Goal: Task Accomplishment & Management: Manage account settings

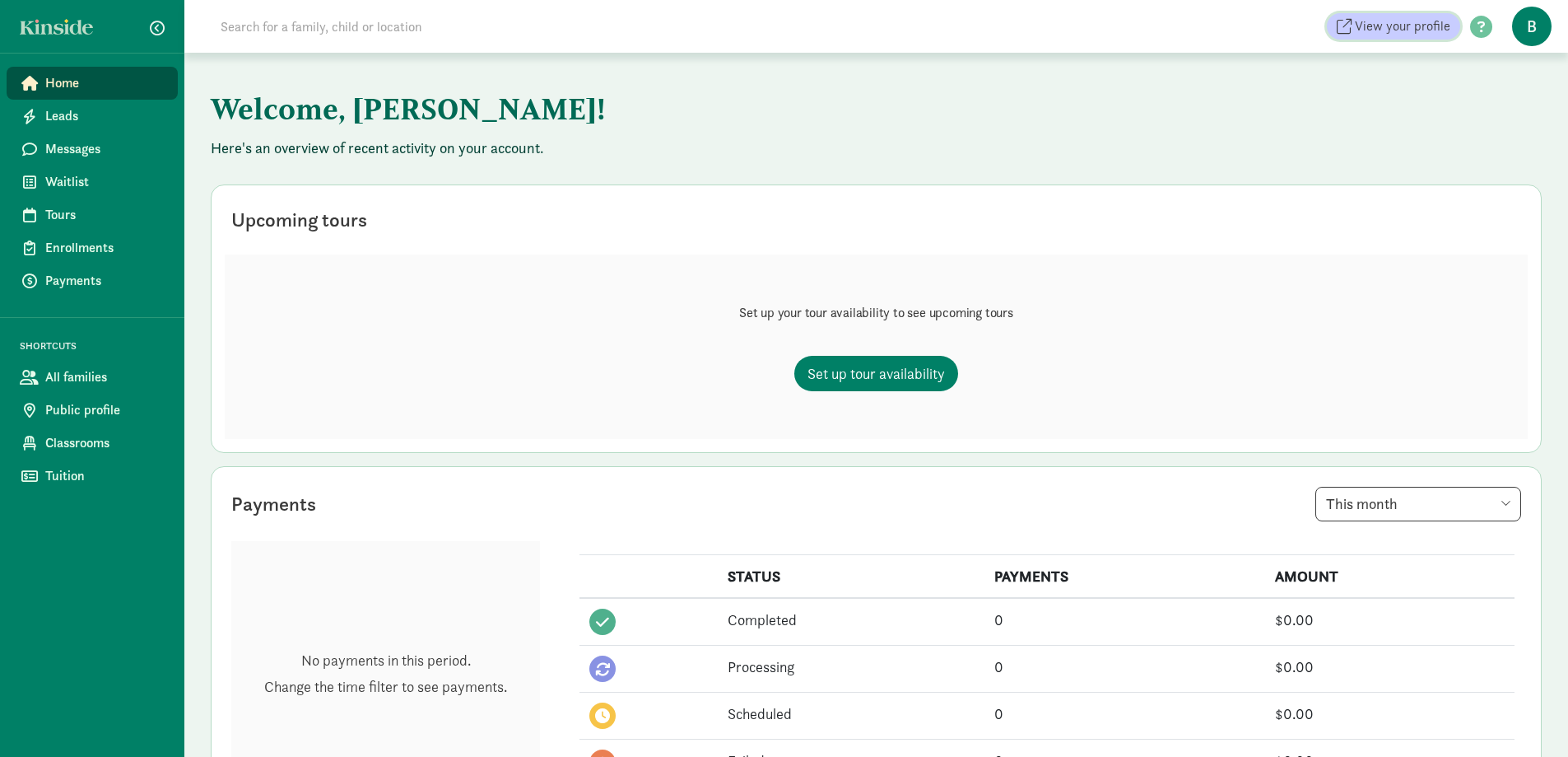
click at [1445, 25] on span "View your profile" at bounding box center [1402, 26] width 95 height 20
click at [414, 168] on div "Welcome, [PERSON_NAME]! Here's an overview of recent activity on your account. …" at bounding box center [875, 738] width 1383 height 1370
drag, startPoint x: 360, startPoint y: 136, endPoint x: 377, endPoint y: 136, distance: 17.0
click at [361, 136] on h1 "Welcome, Becky!" at bounding box center [618, 109] width 815 height 59
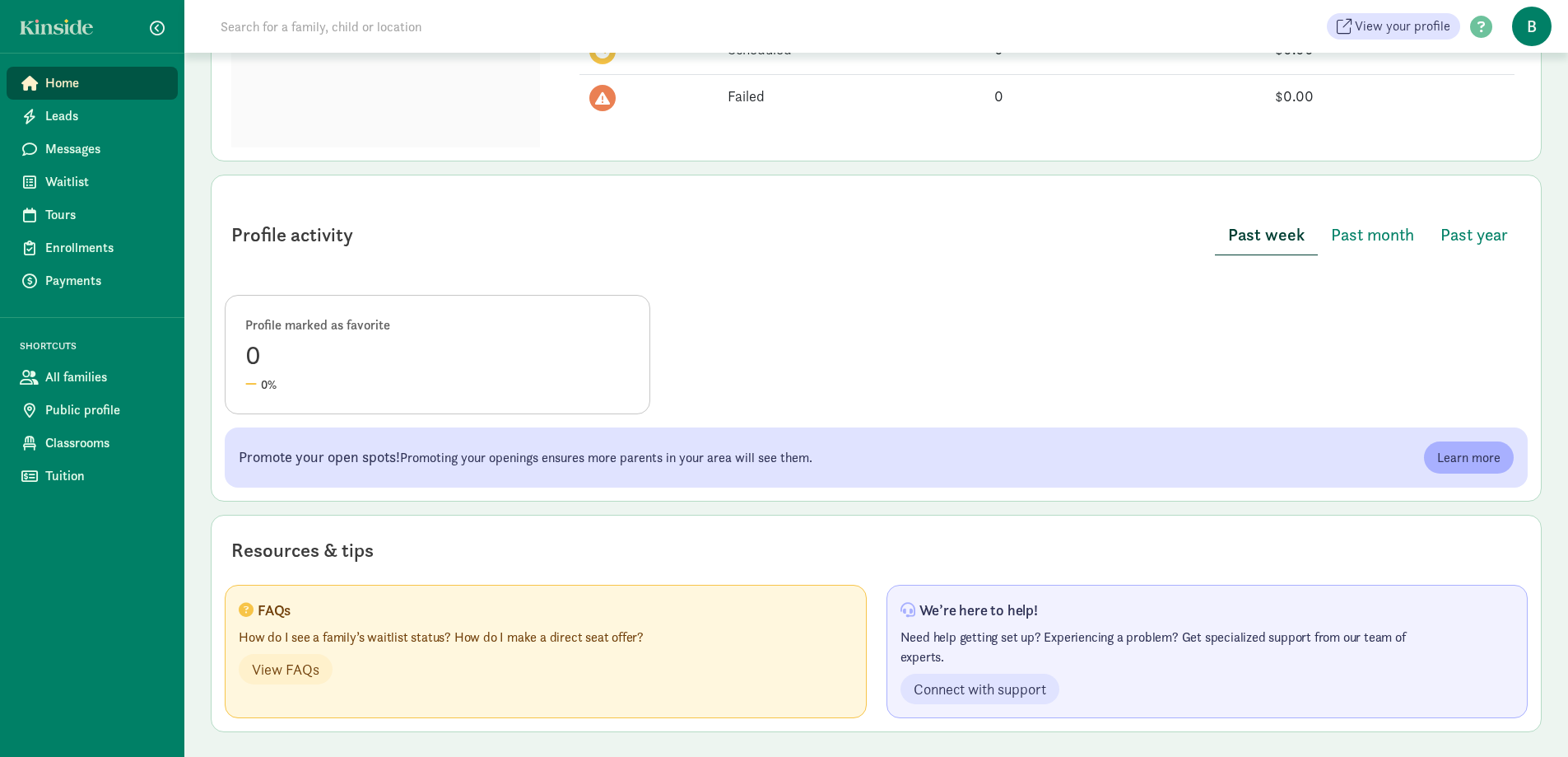
scroll to position [666, 0]
click at [94, 411] on span "Public profile" at bounding box center [104, 410] width 119 height 20
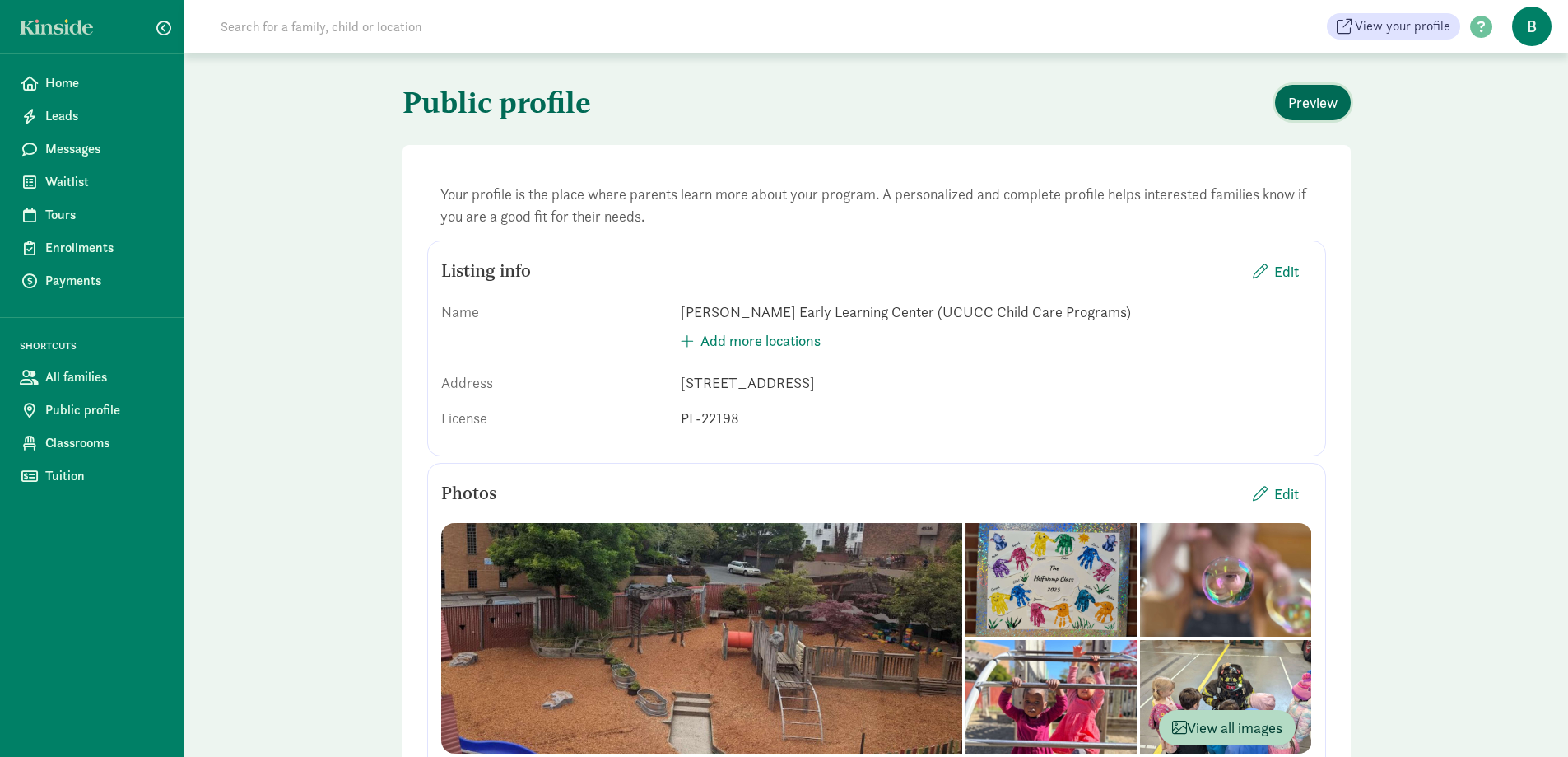
click at [1319, 95] on span "Preview" at bounding box center [1312, 102] width 49 height 22
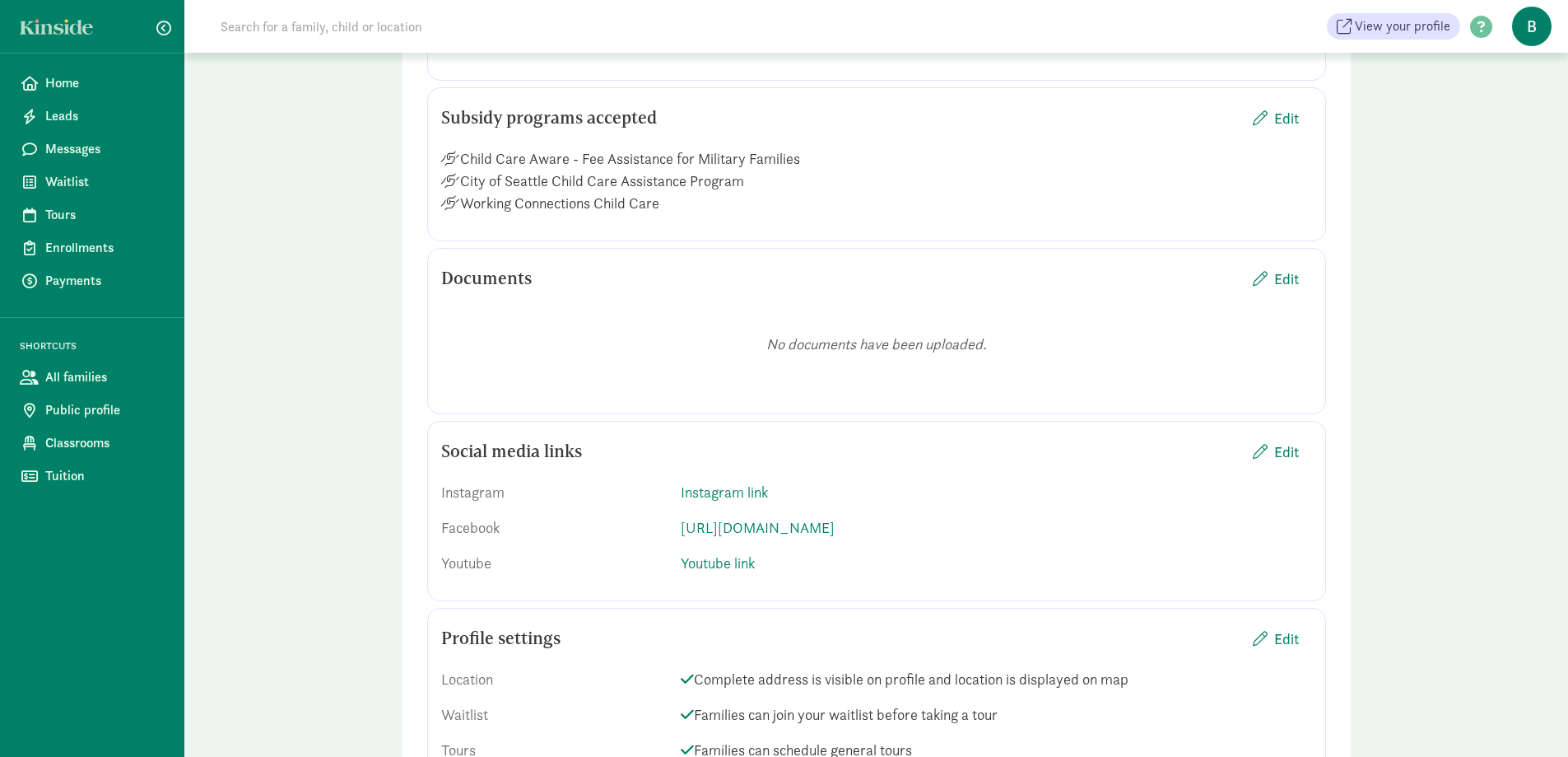
scroll to position [2139, 0]
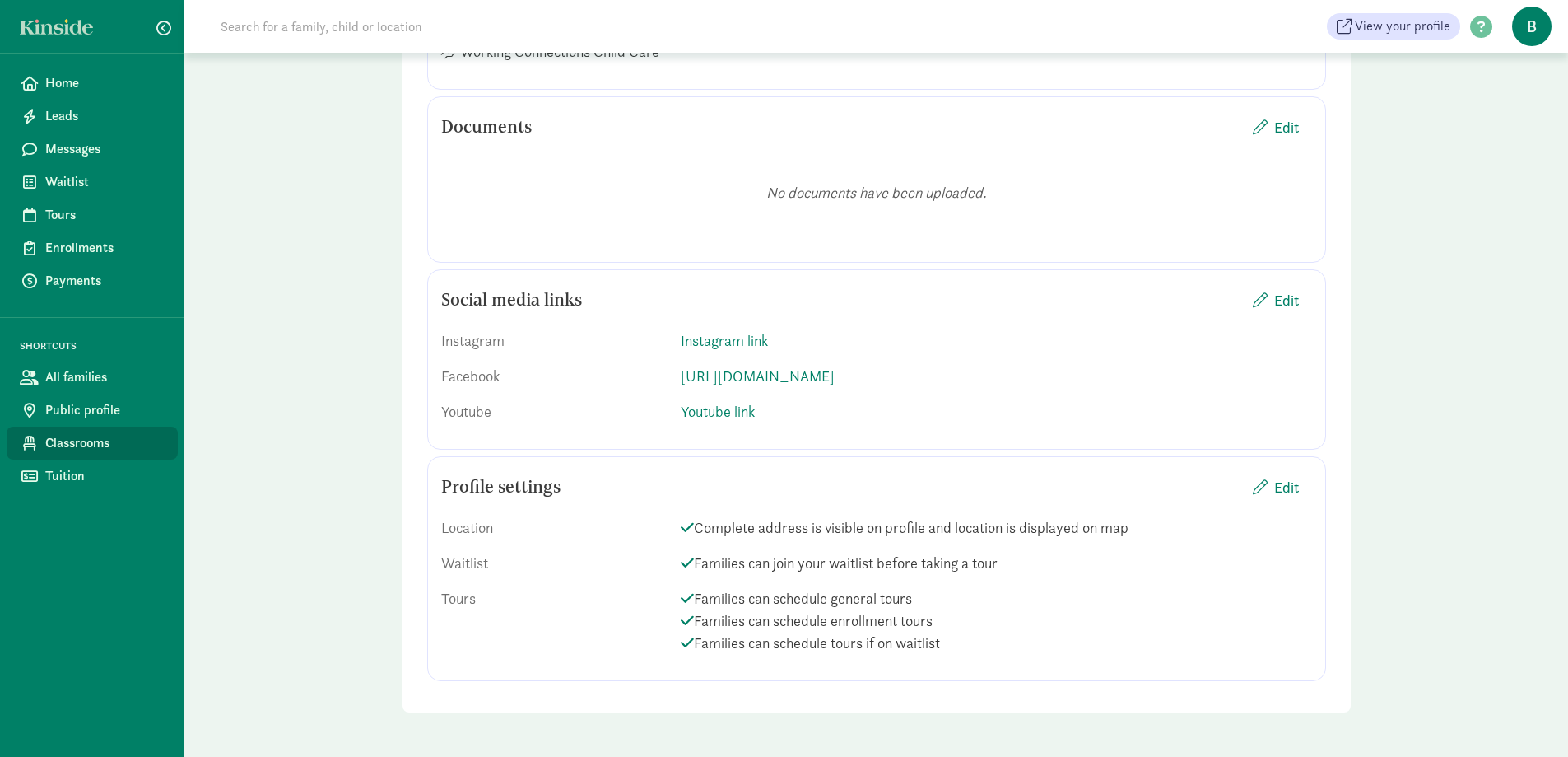
click at [91, 451] on span "Classrooms" at bounding box center [104, 443] width 119 height 20
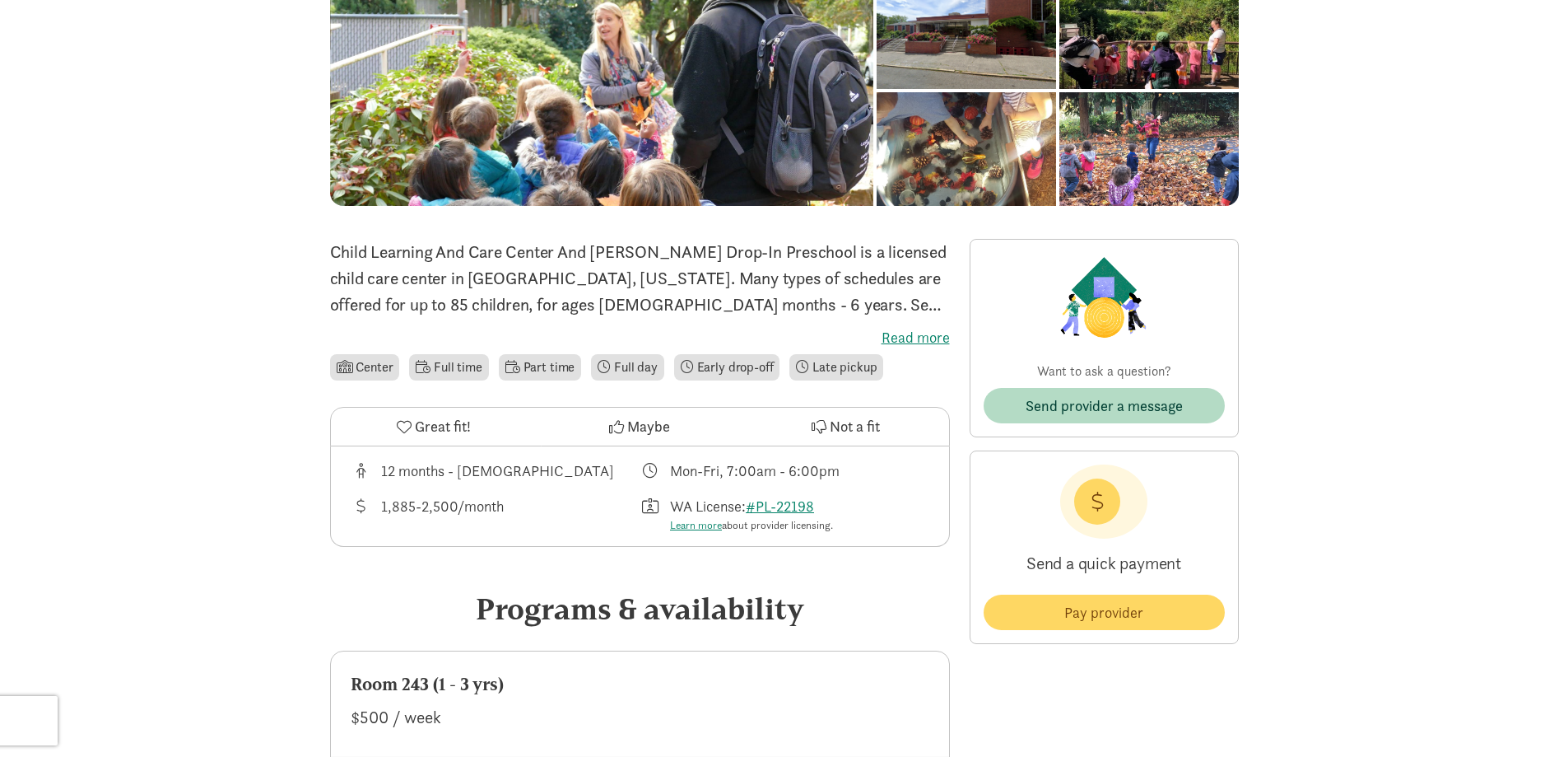
scroll to position [330, 0]
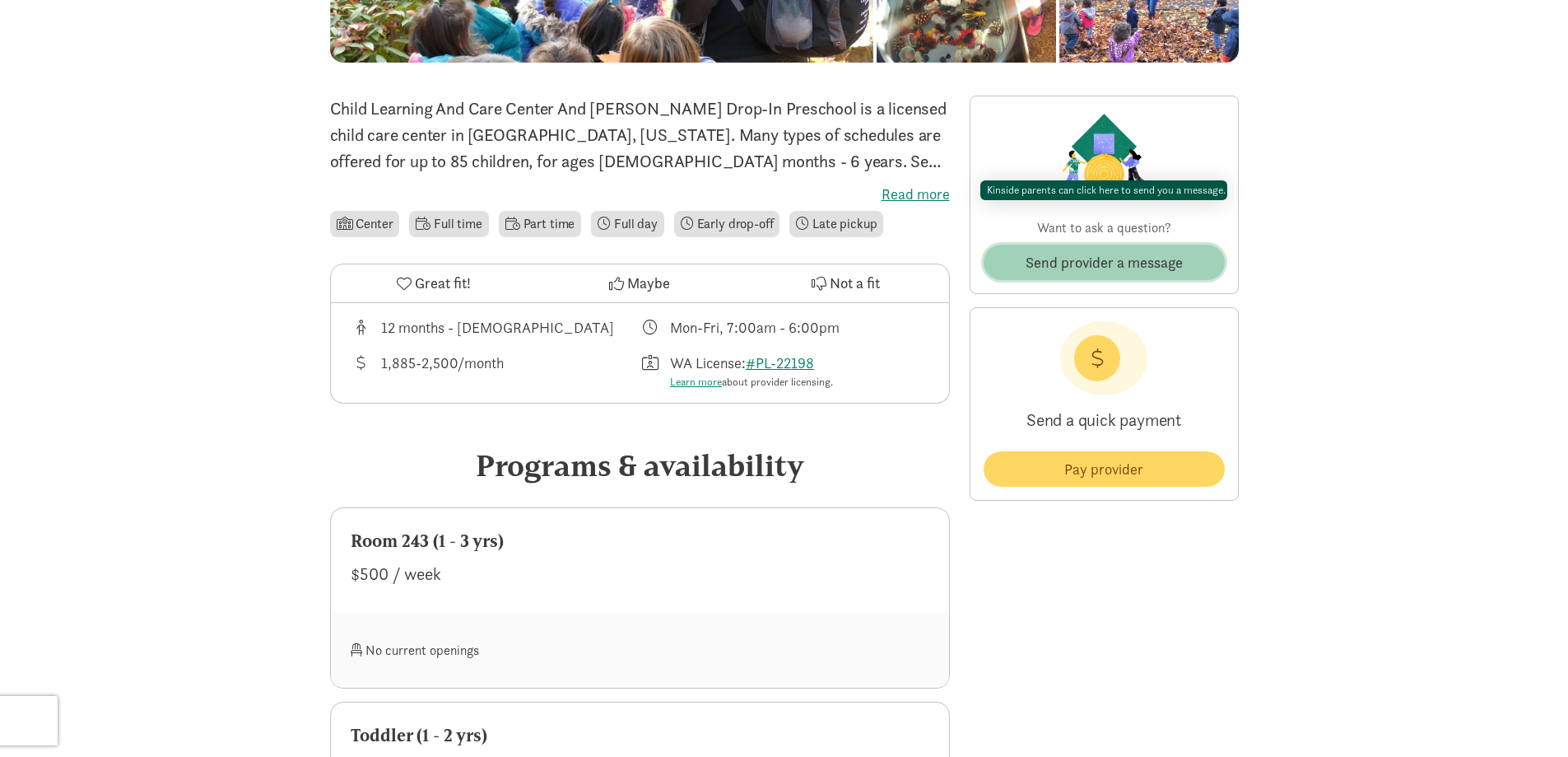
click at [1161, 251] on span "Send provider a message" at bounding box center [1104, 262] width 157 height 22
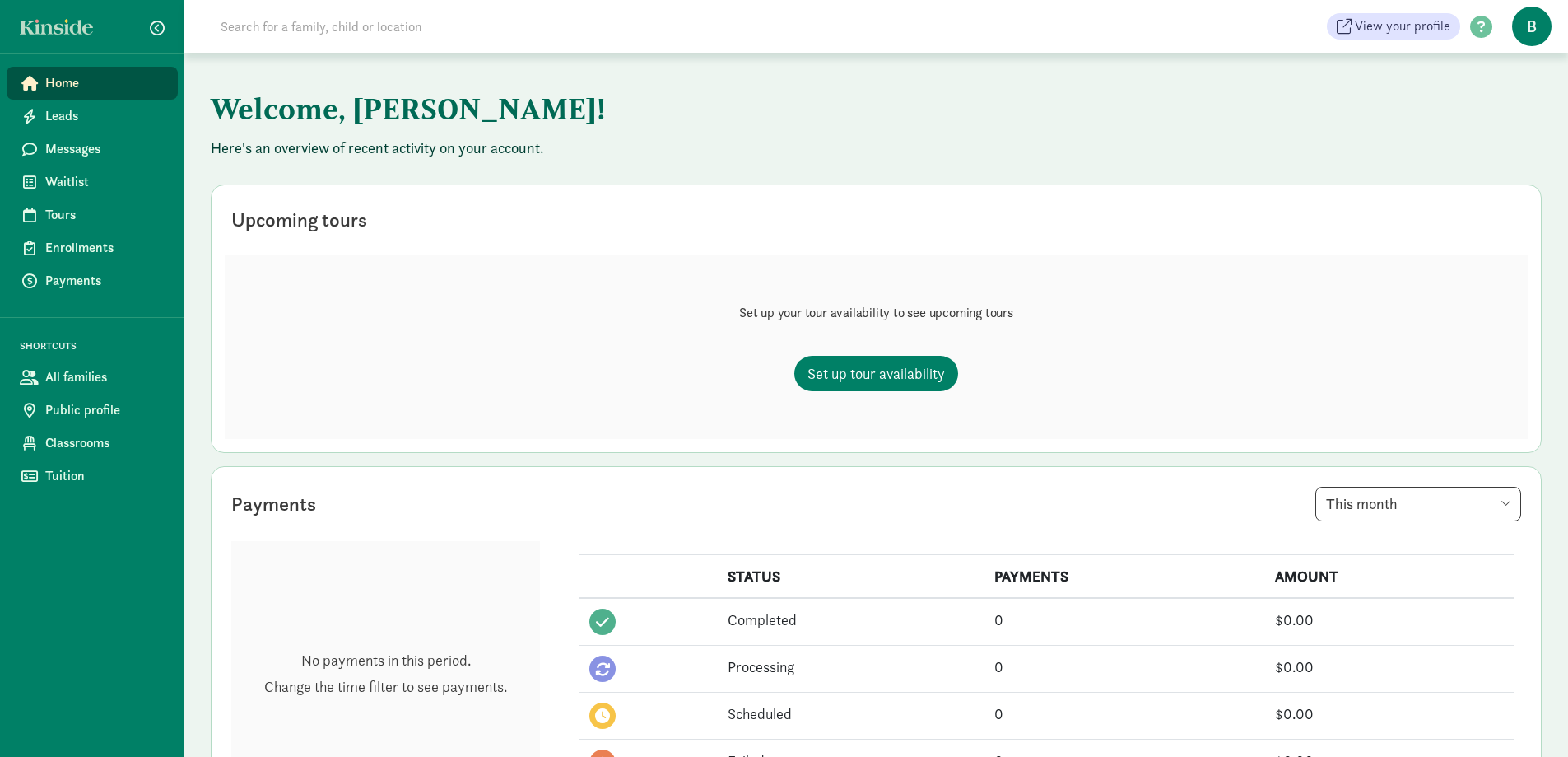
click at [1520, 28] on span "B" at bounding box center [1531, 26] width 39 height 40
click at [559, 142] on p "Here's an overview of recent activity on your account." at bounding box center [876, 148] width 1331 height 20
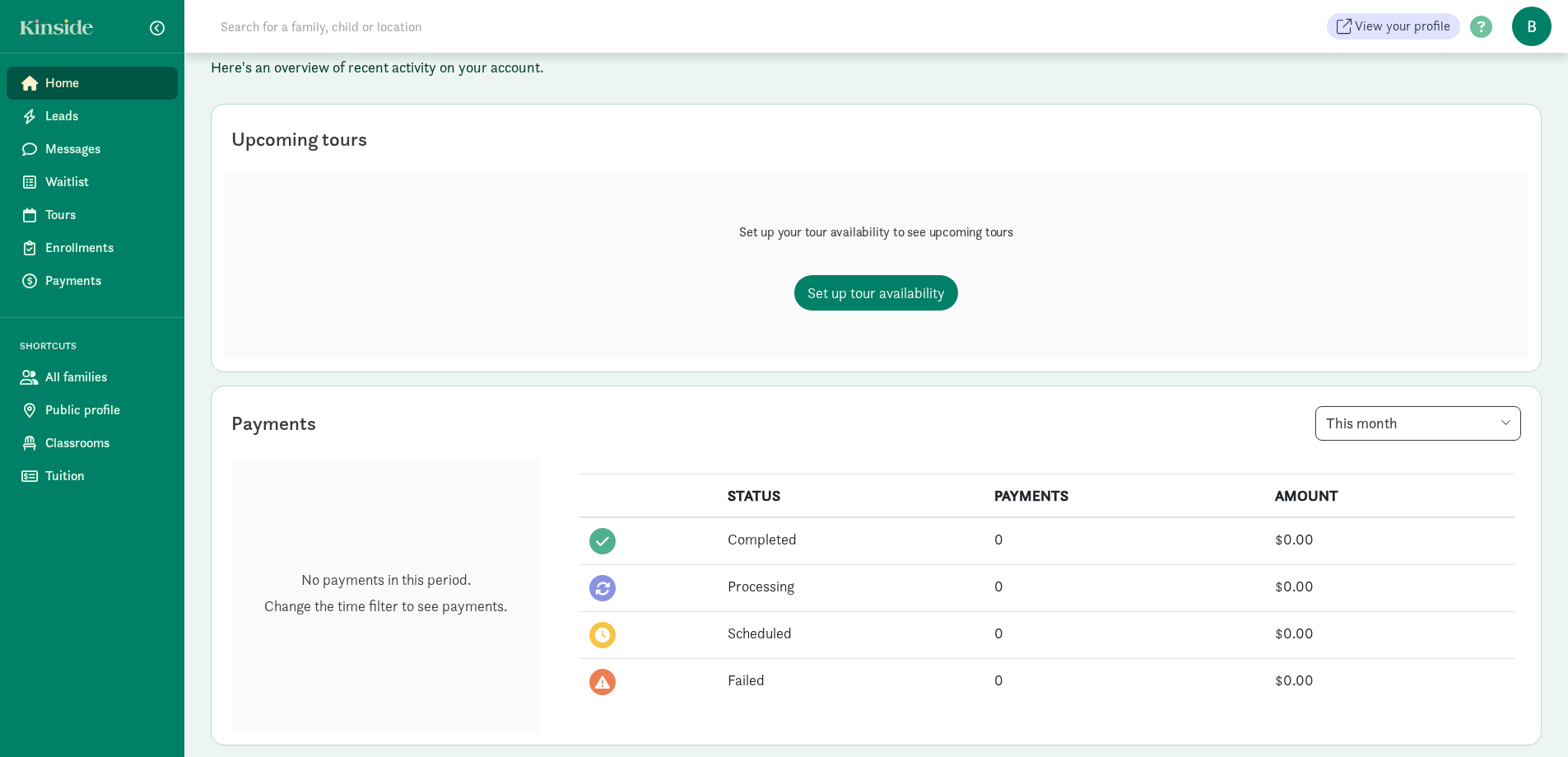
scroll to position [330, 0]
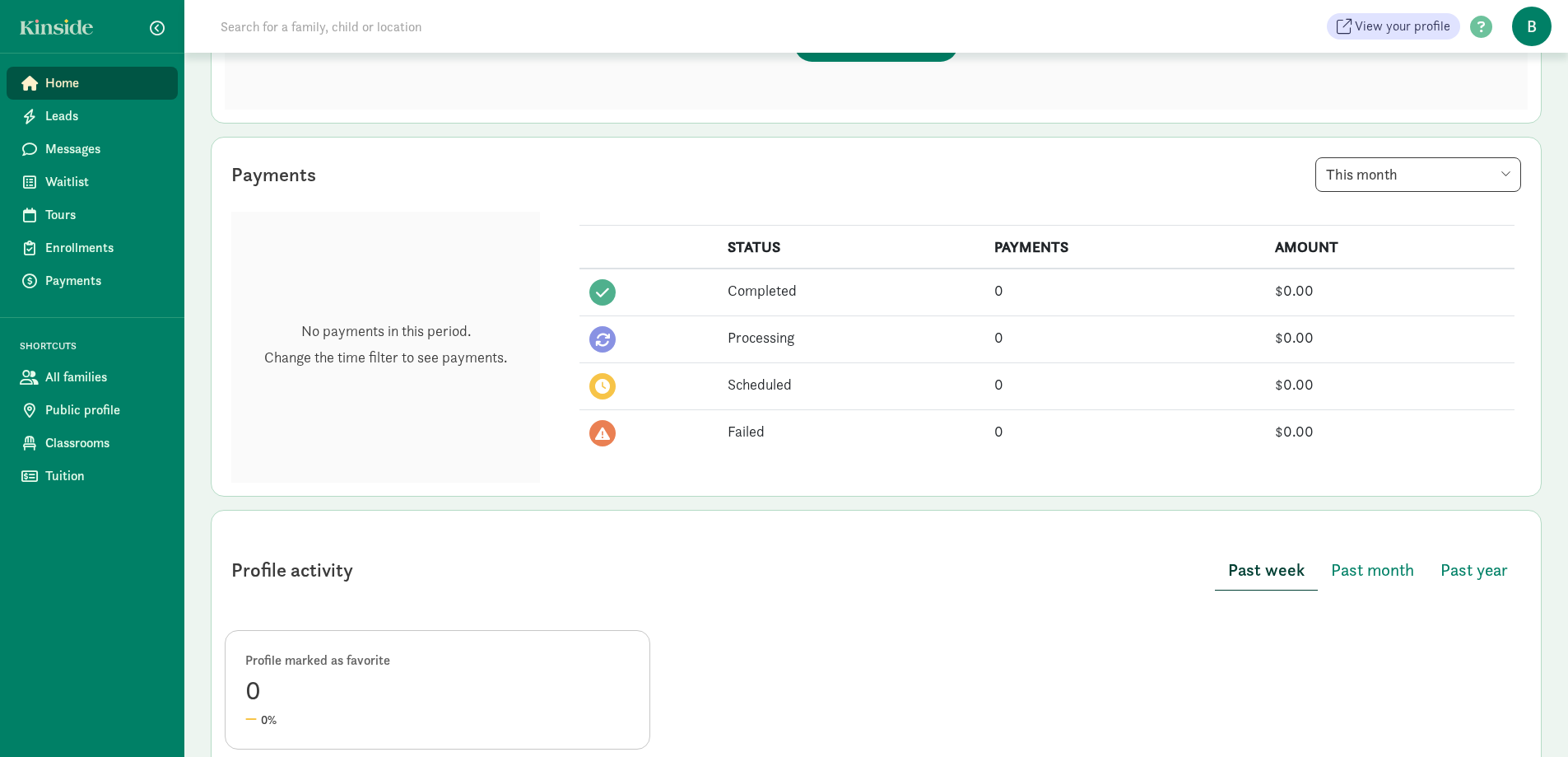
click at [1403, 167] on select "This week This month This year" at bounding box center [1417, 174] width 206 height 35
click at [1403, 166] on select "This week This month This year" at bounding box center [1417, 174] width 206 height 35
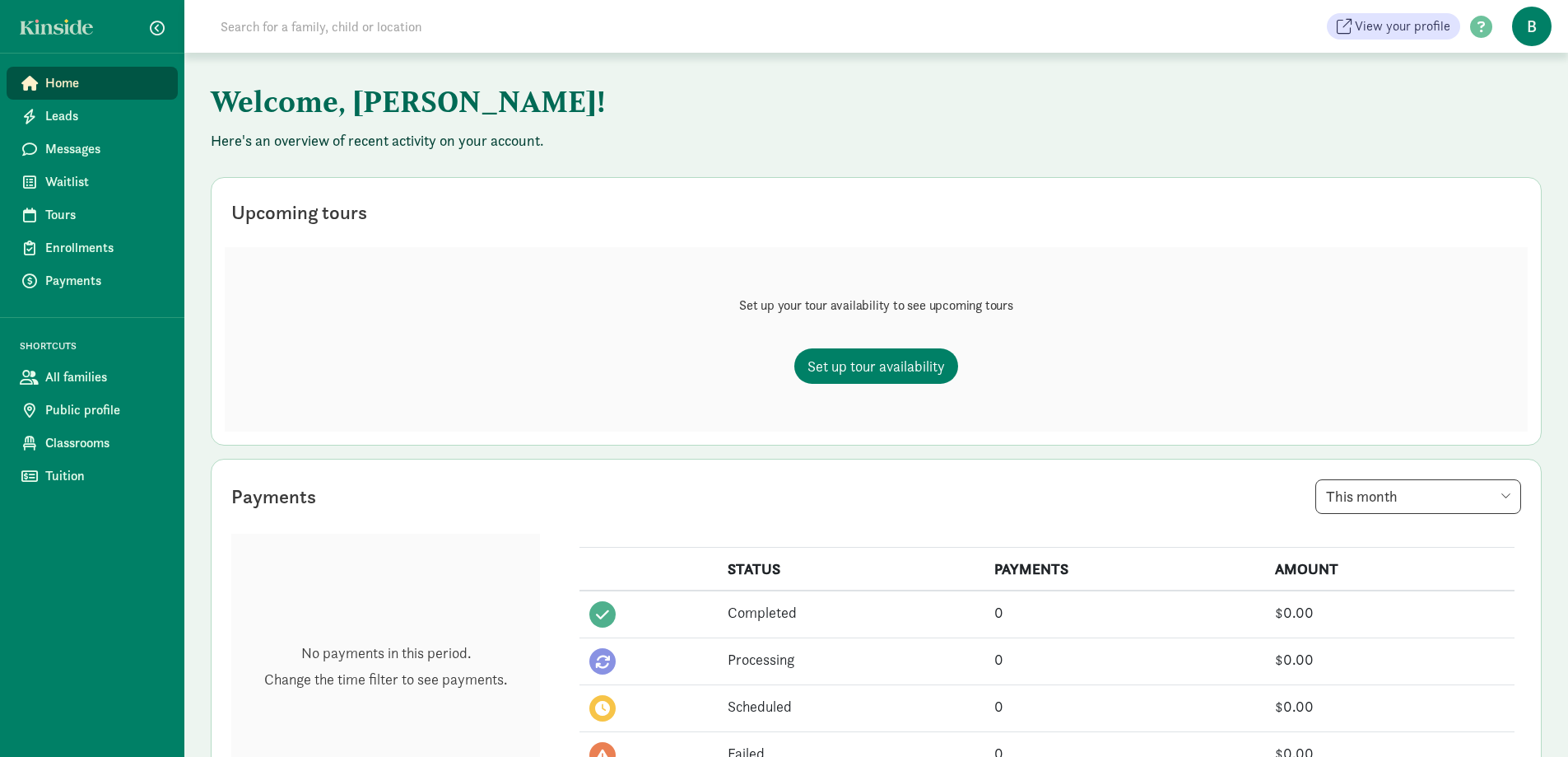
scroll to position [0, 0]
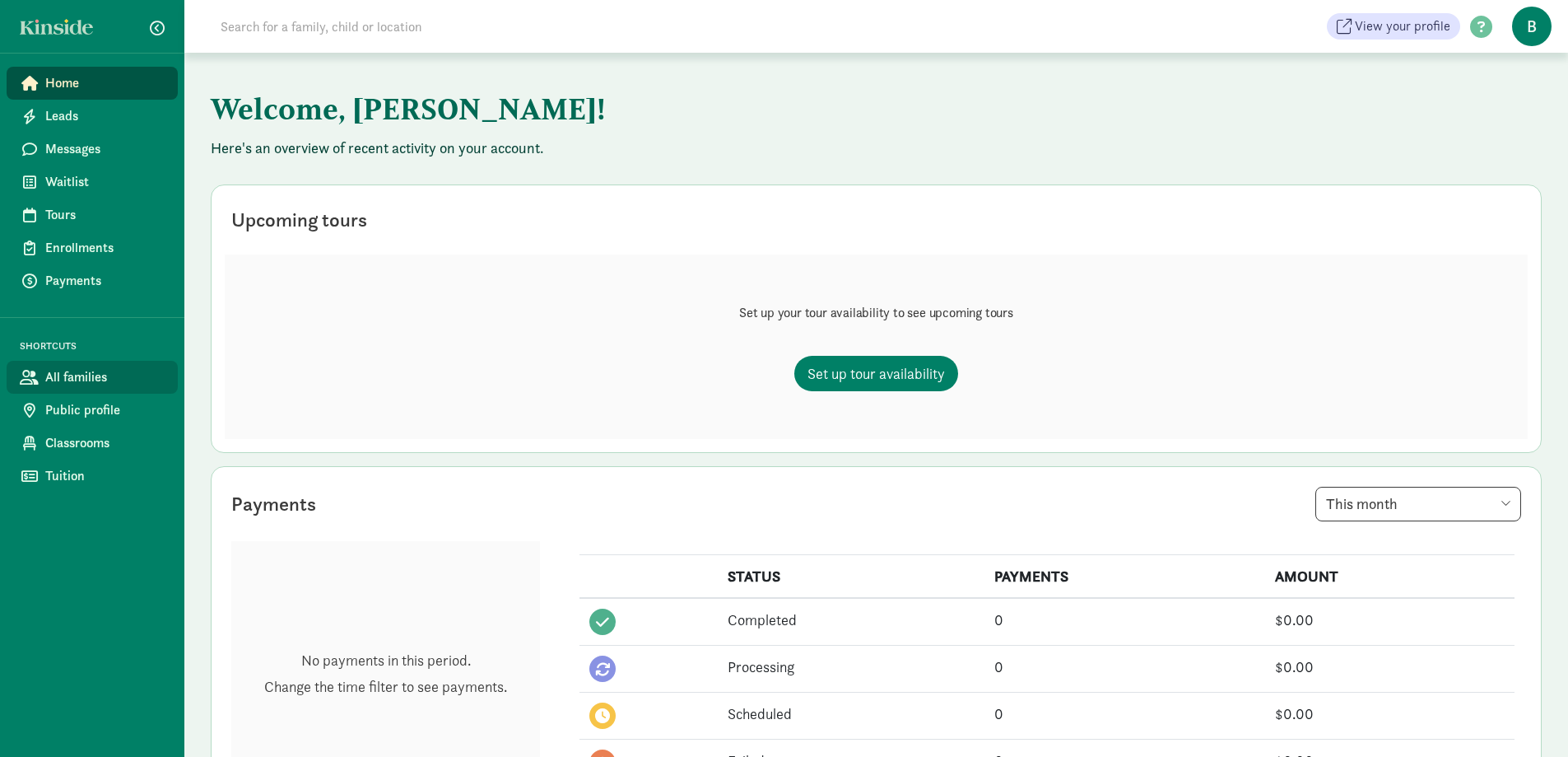
click at [107, 374] on span "All families" at bounding box center [104, 377] width 119 height 20
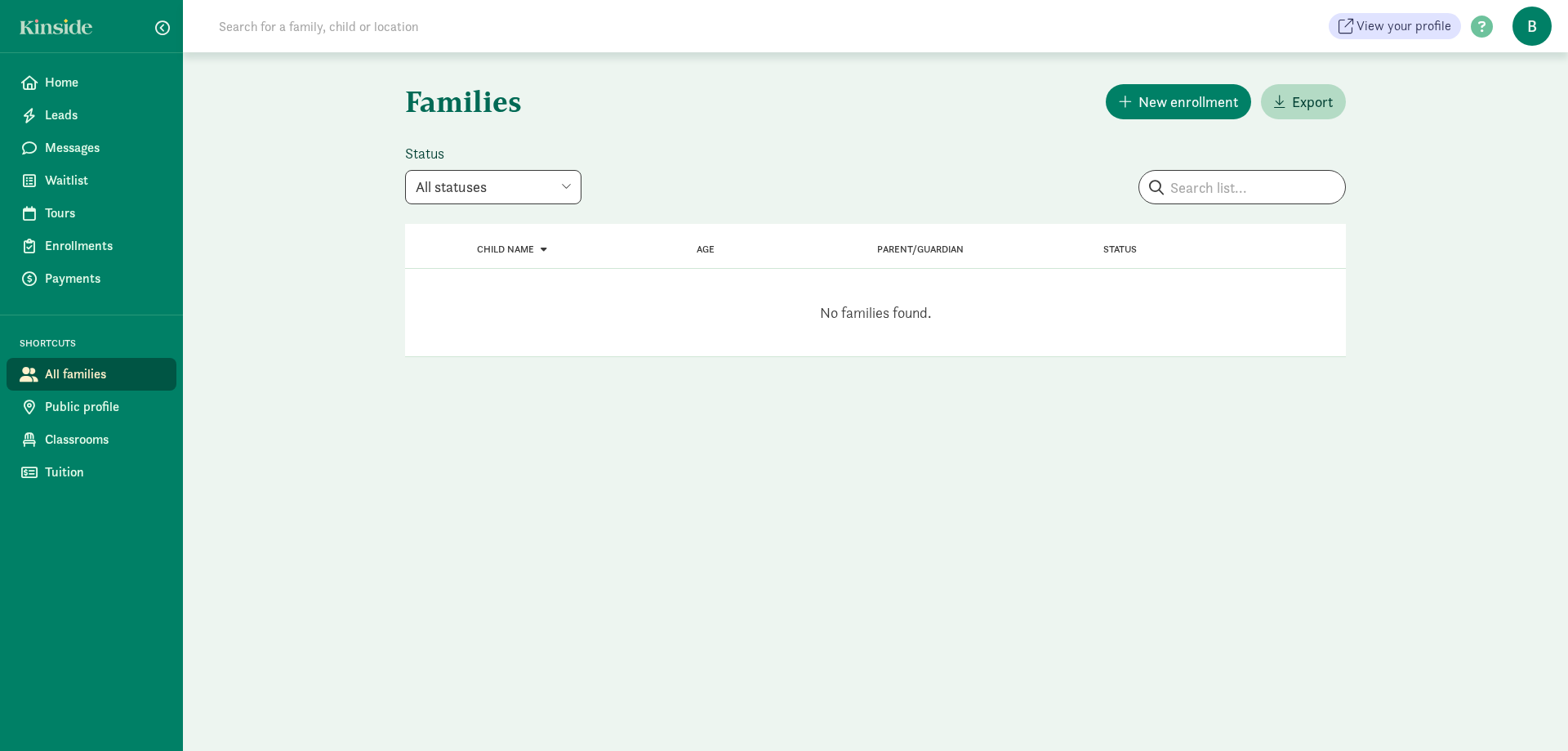
click at [514, 183] on select "All statuses Enrolled Inactive Removed from waitlist On waitlist Booked tour Le…" at bounding box center [493, 187] width 176 height 35
drag, startPoint x: 492, startPoint y: 190, endPoint x: 472, endPoint y: 190, distance: 20.0
click at [492, 190] on select "All statuses Enrolled Inactive Removed from waitlist On waitlist Booked tour Le…" at bounding box center [493, 187] width 176 height 35
click at [74, 24] on link at bounding box center [61, 26] width 82 height 15
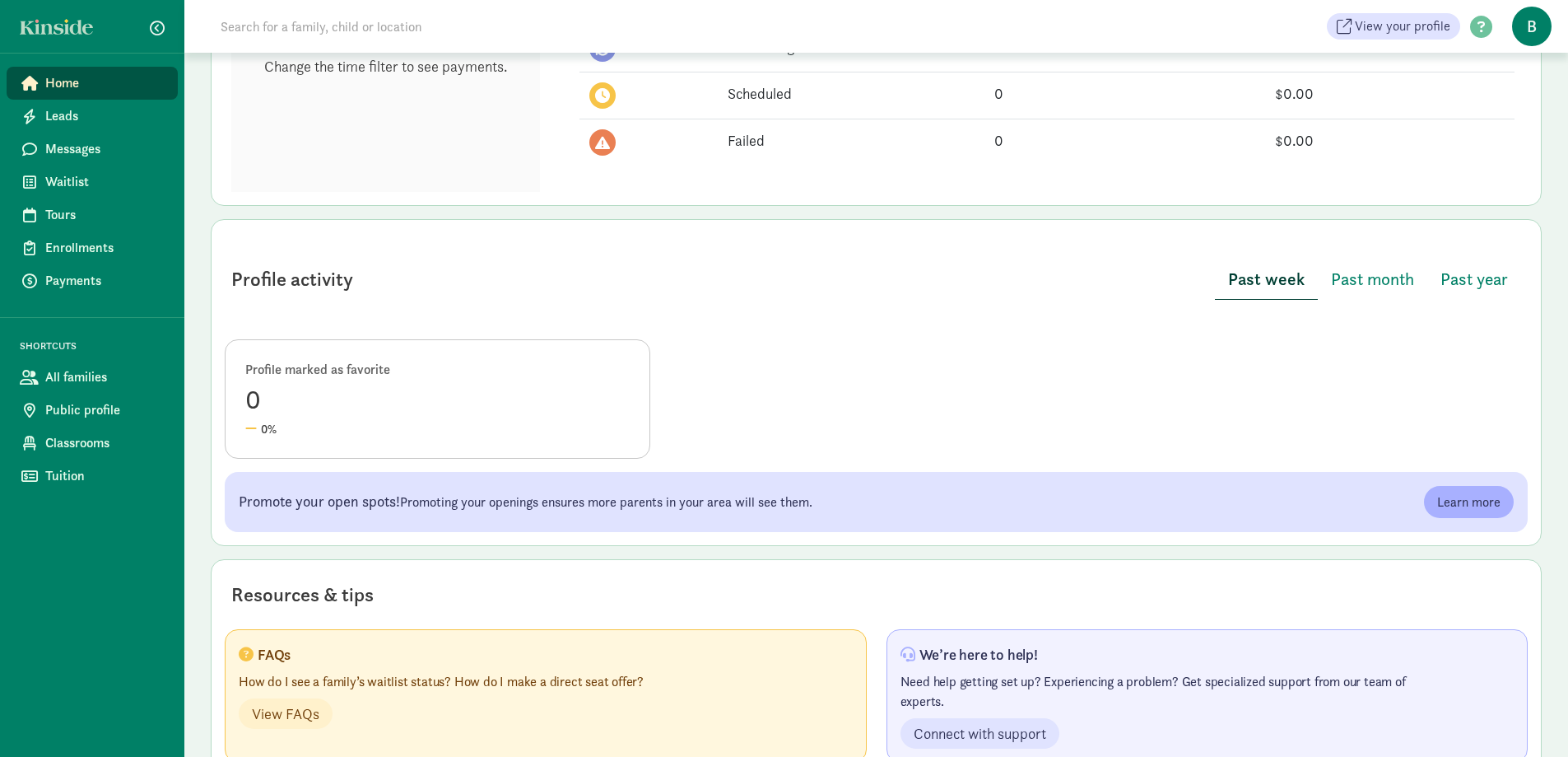
scroll to position [584, 0]
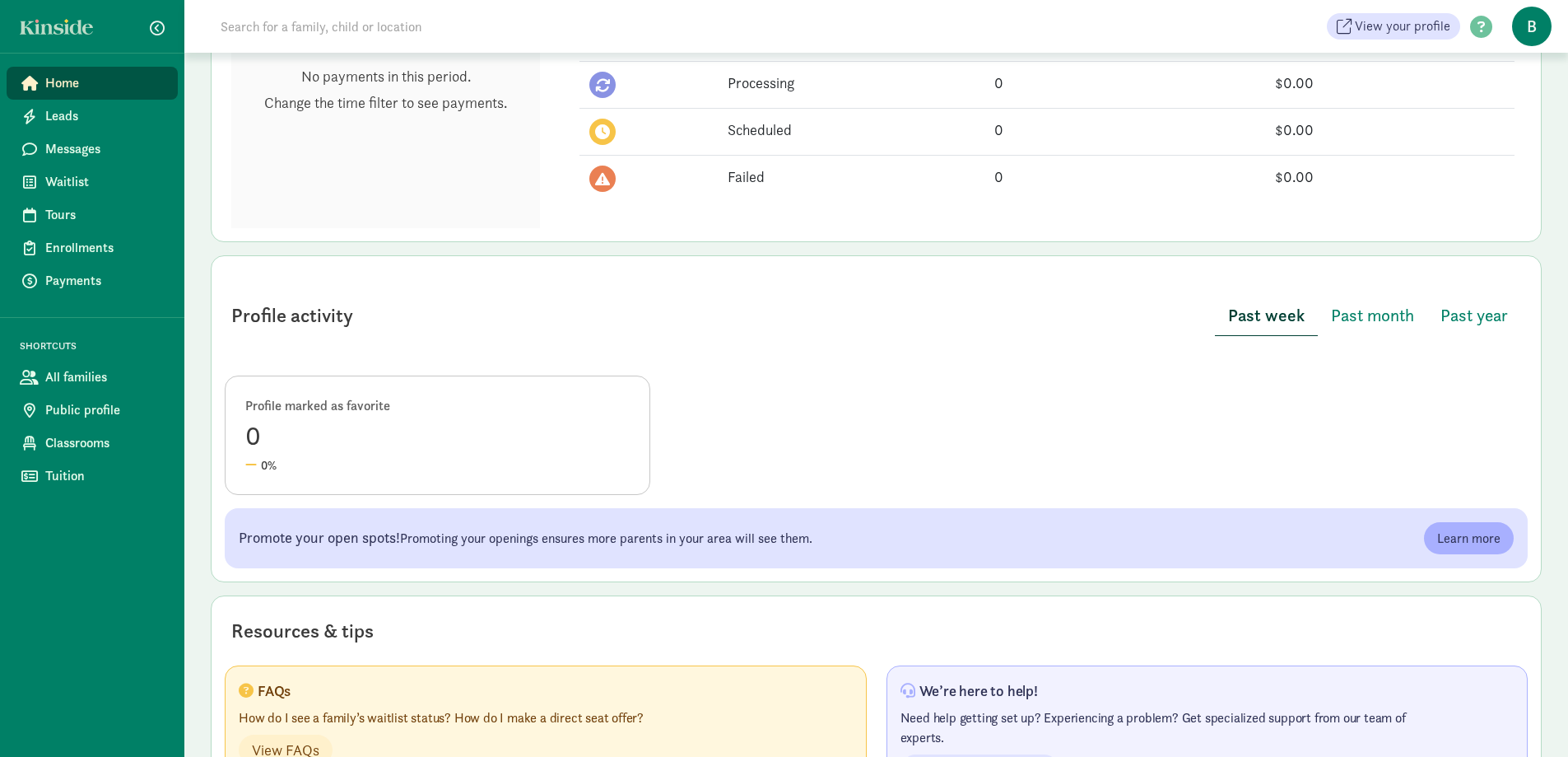
click at [1534, 35] on span "B" at bounding box center [1531, 26] width 39 height 40
click at [1504, 61] on link "User Profile" at bounding box center [1517, 65] width 66 height 20
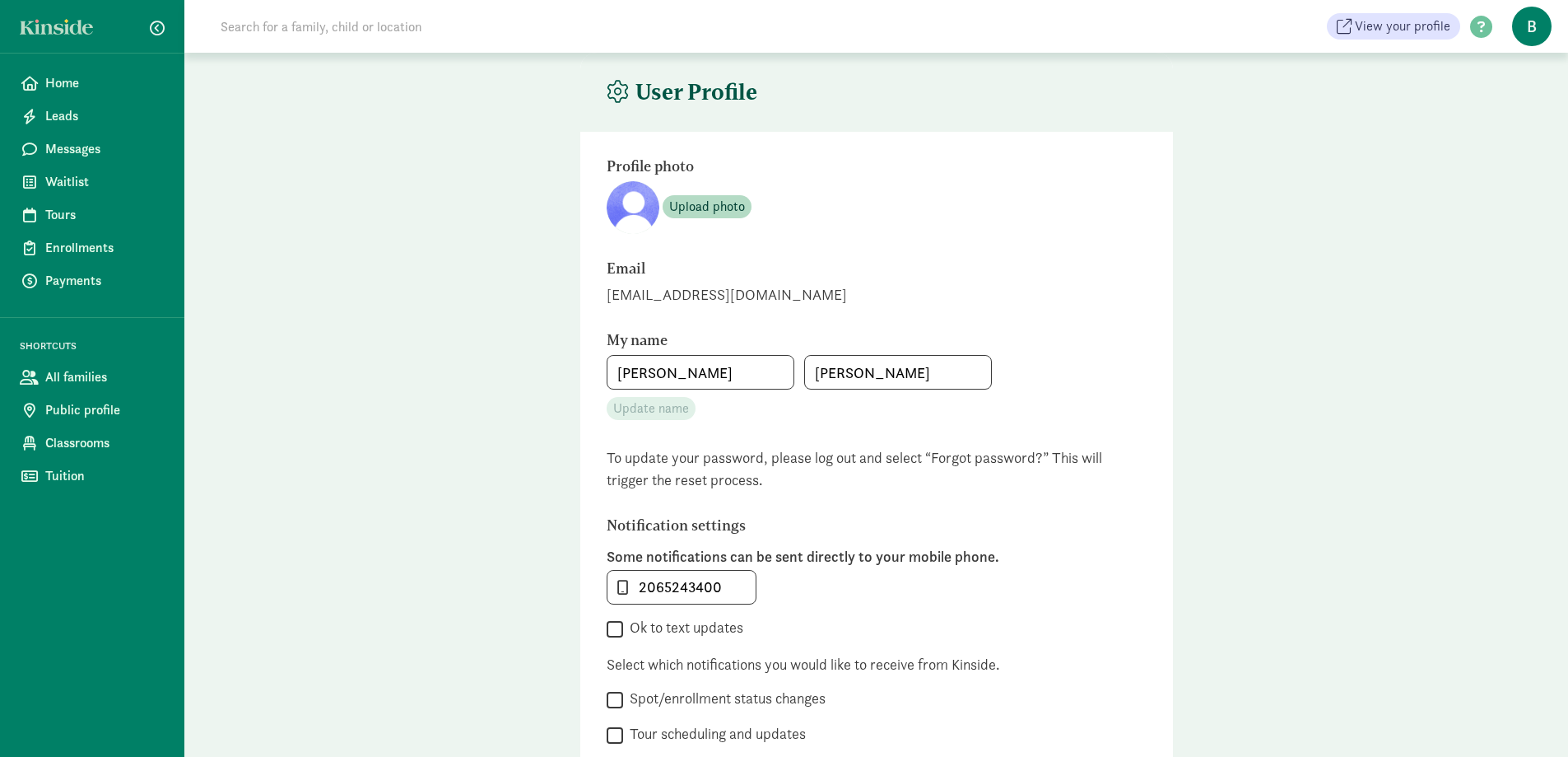
type input "[PERSON_NAME]"
type input "2065243400"
checkbox input "false"
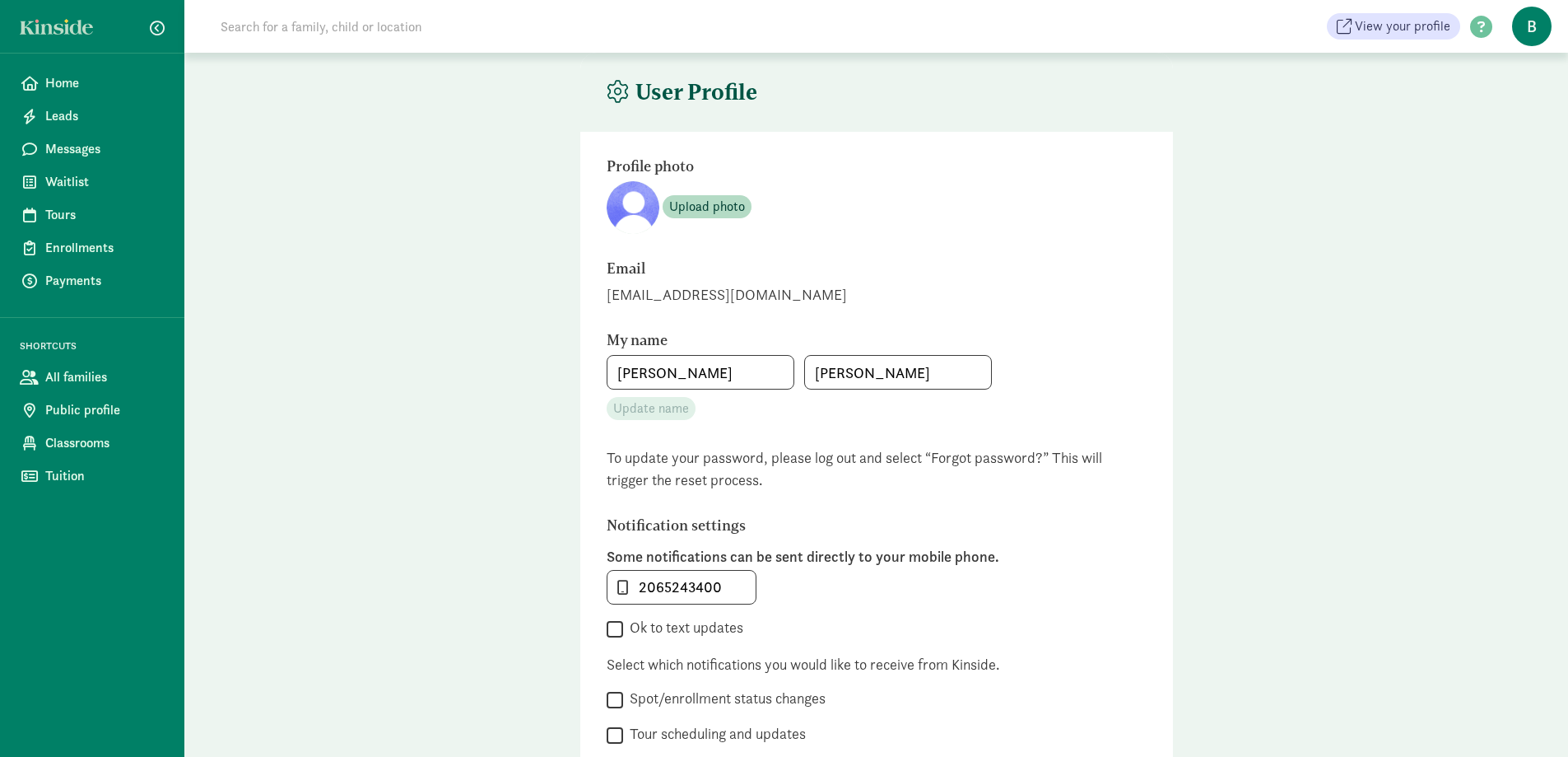
checkbox input "false"
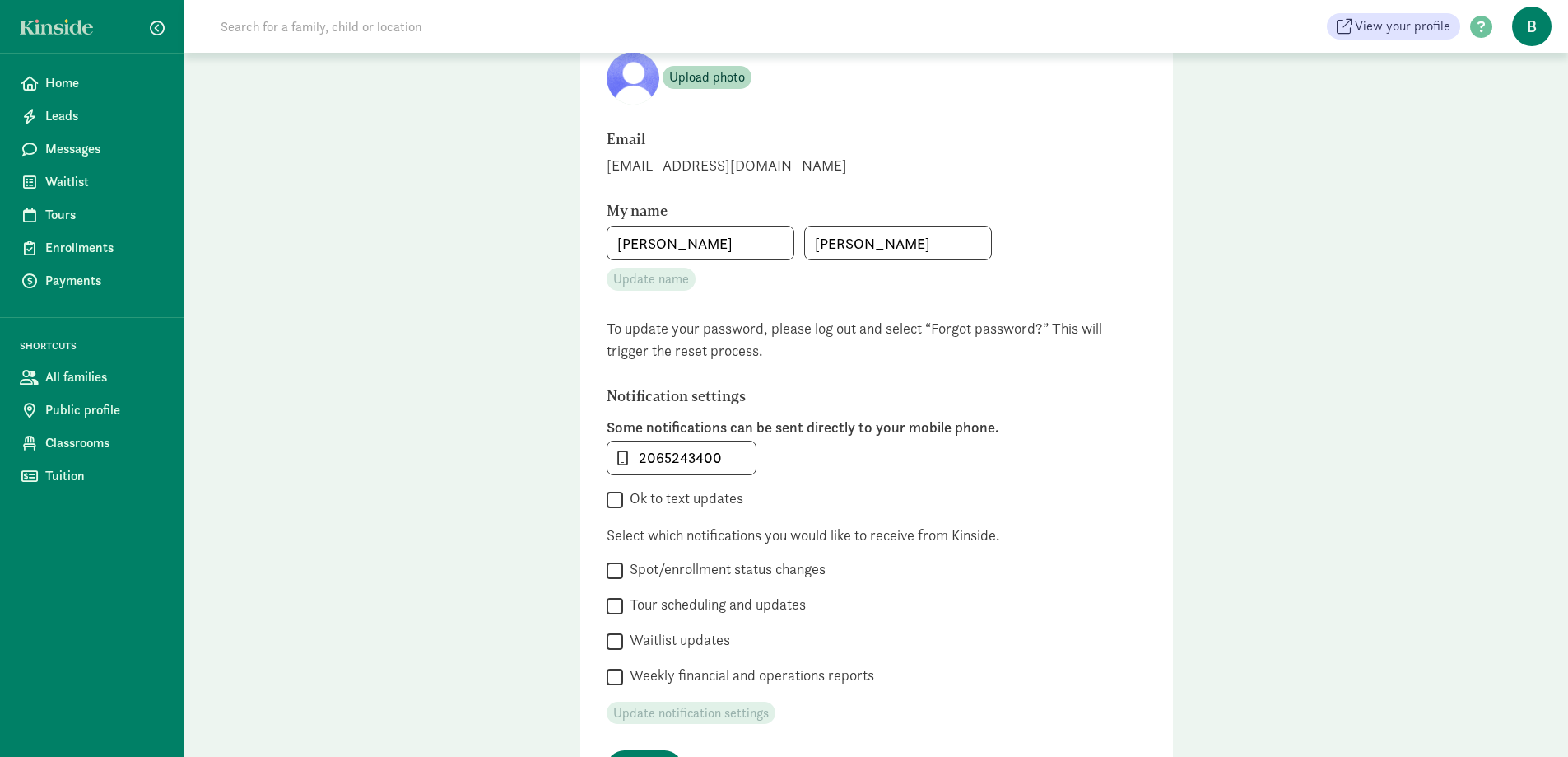
scroll to position [283, 0]
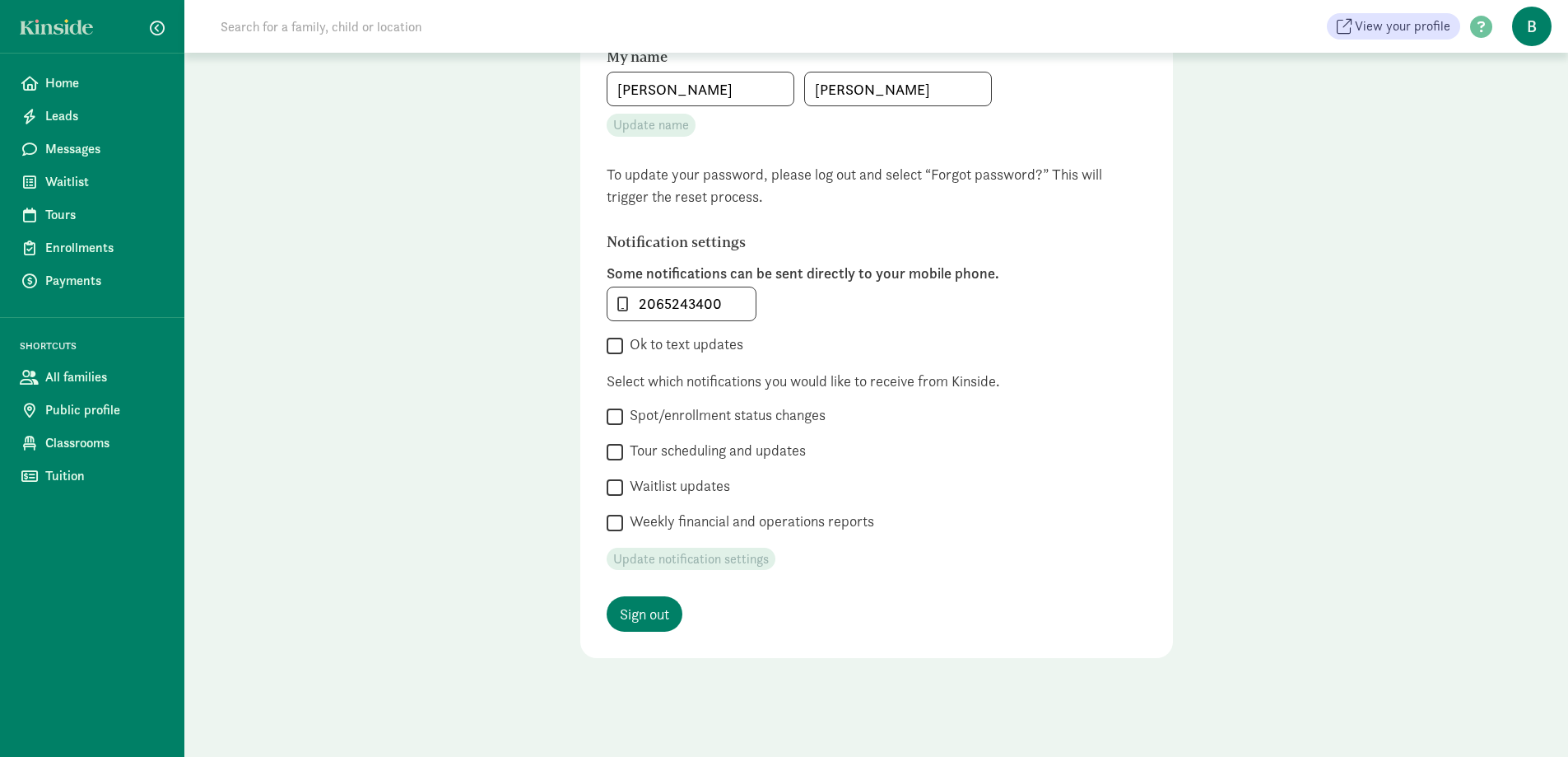
click at [717, 409] on label "Spot/enrollment status changes" at bounding box center [724, 415] width 203 height 20
click at [623, 409] on input "Spot/enrollment status changes" at bounding box center [615, 416] width 16 height 22
checkbox input "true"
click at [689, 452] on label "Tour scheduling and updates" at bounding box center [714, 451] width 183 height 20
click at [623, 452] on input "Tour scheduling and updates" at bounding box center [615, 452] width 16 height 22
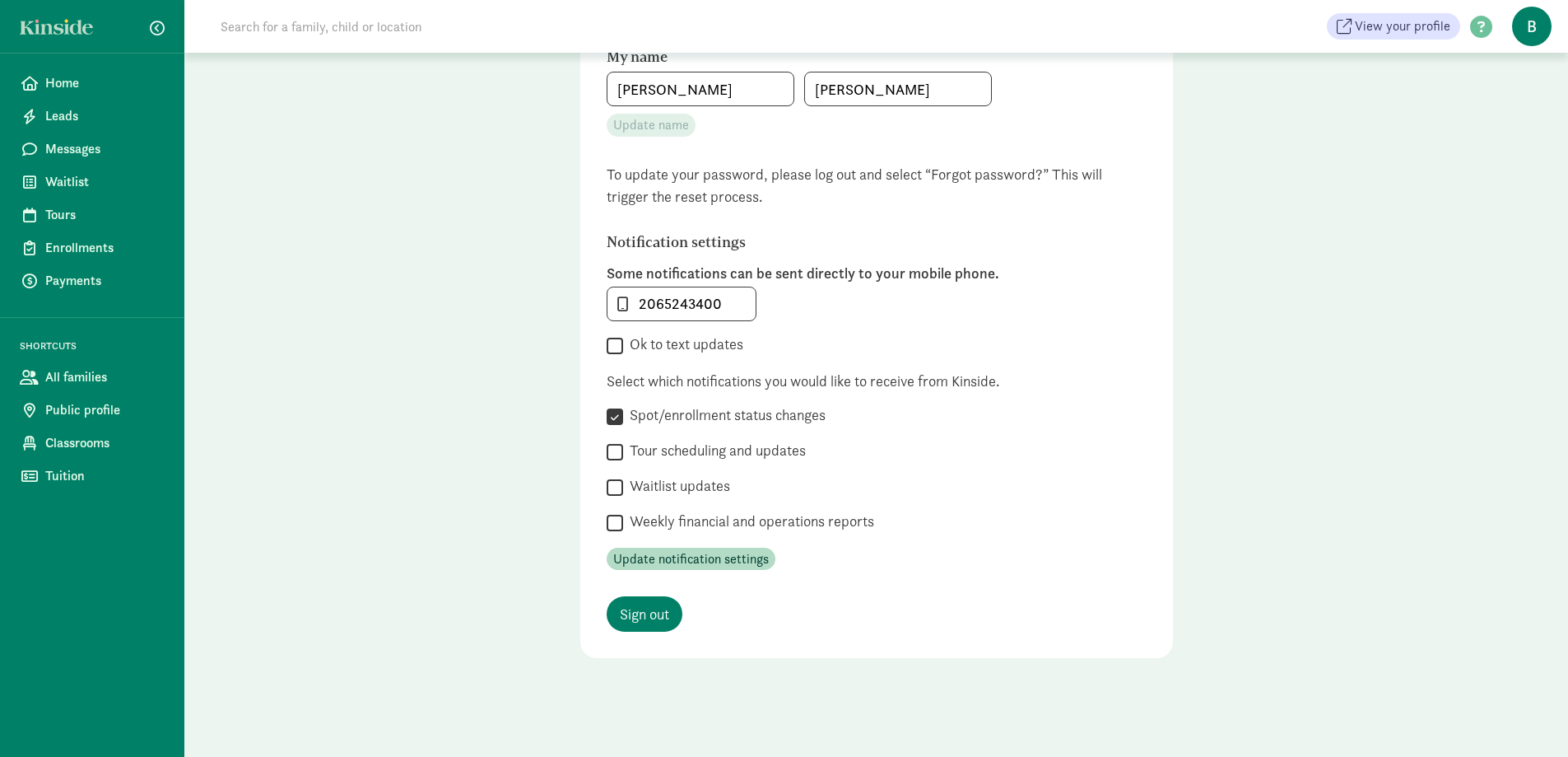
checkbox input "true"
click at [679, 501] on div " Spot/enrollment status changes Indicate below which location(s) you would lik…" at bounding box center [877, 469] width 540 height 128
drag, startPoint x: 694, startPoint y: 527, endPoint x: 704, endPoint y: 510, distance: 19.7
click at [696, 527] on label "Weekly financial and operations reports" at bounding box center [749, 521] width 251 height 20
click at [623, 527] on input "Weekly financial and operations reports" at bounding box center [615, 522] width 16 height 22
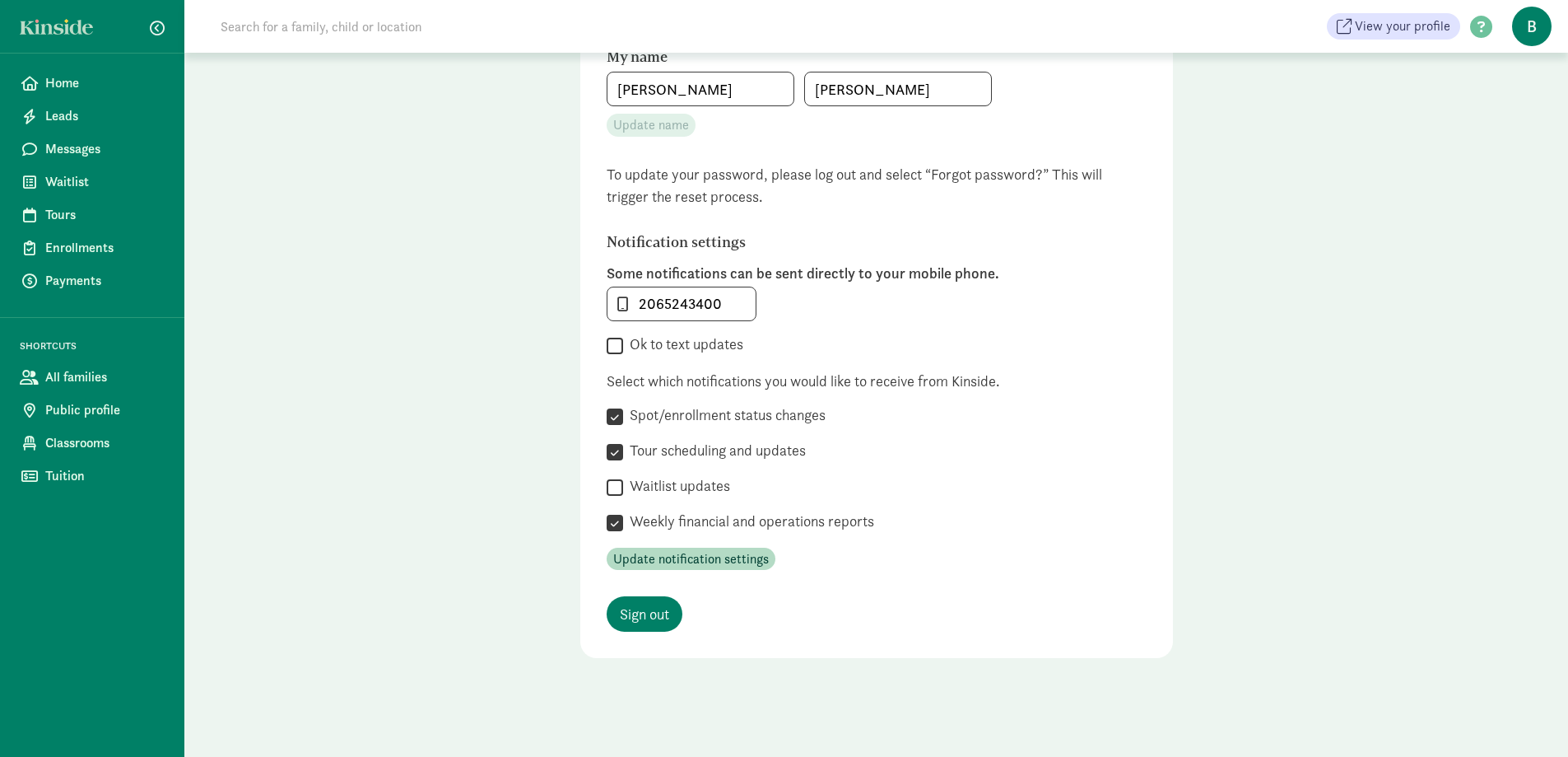
click at [682, 512] on label "Weekly financial and operations reports" at bounding box center [749, 521] width 251 height 20
click at [623, 512] on input "Weekly financial and operations reports" at bounding box center [615, 522] width 16 height 22
checkbox input "false"
click at [692, 484] on label "Waitlist updates" at bounding box center [676, 486] width 107 height 20
click at [623, 484] on input "Waitlist updates" at bounding box center [615, 487] width 16 height 22
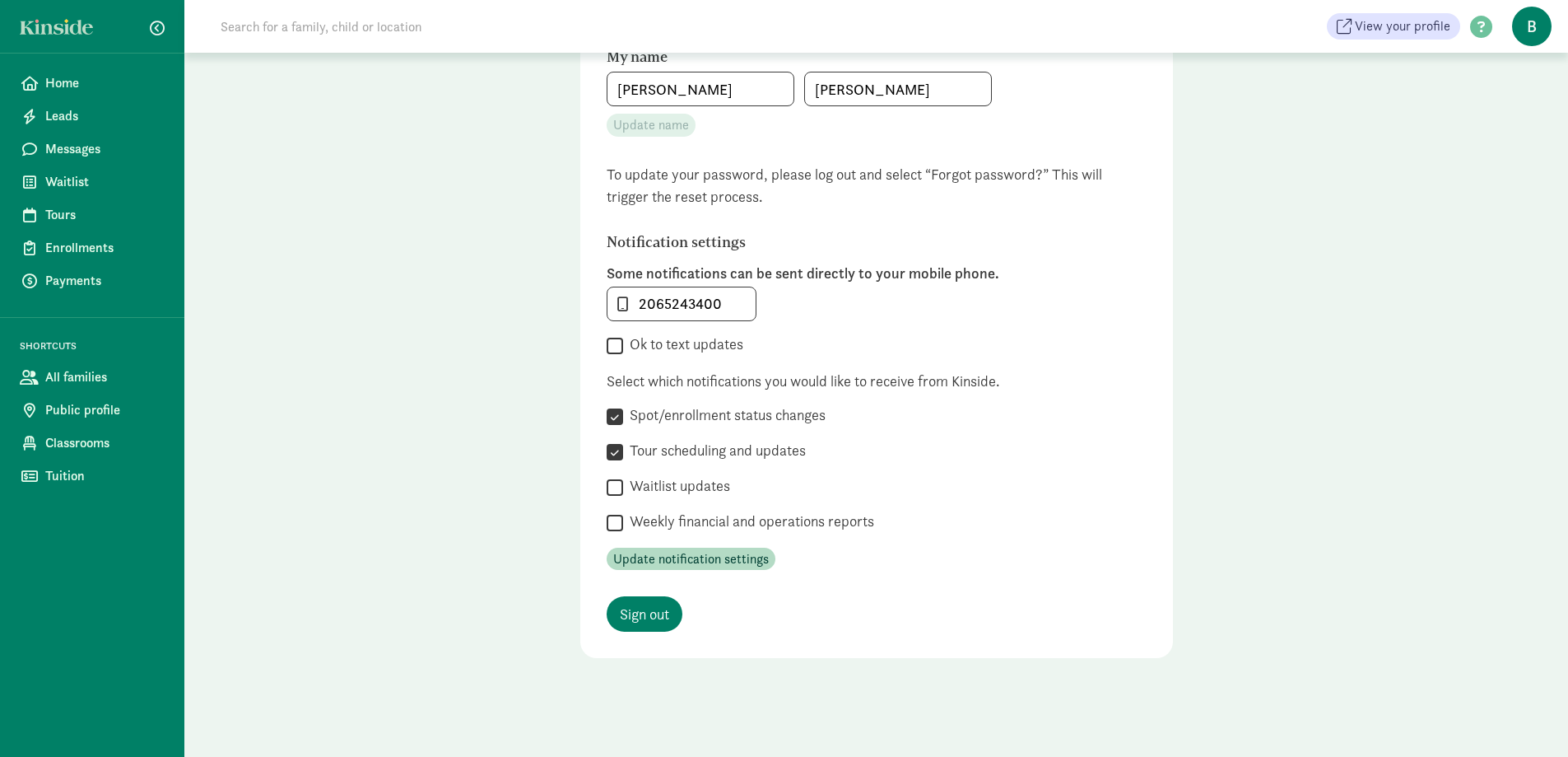
checkbox input "true"
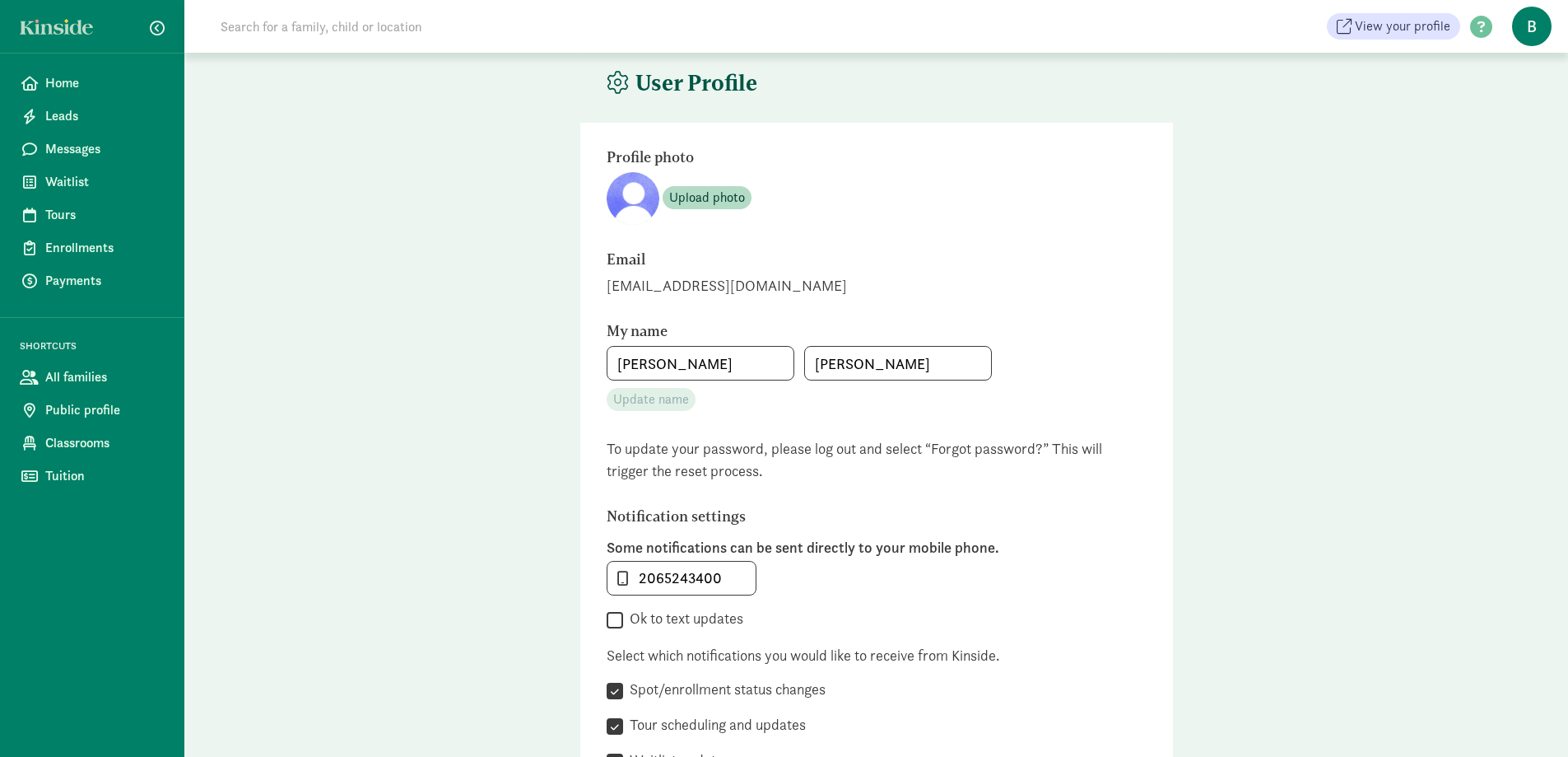
scroll to position [0, 0]
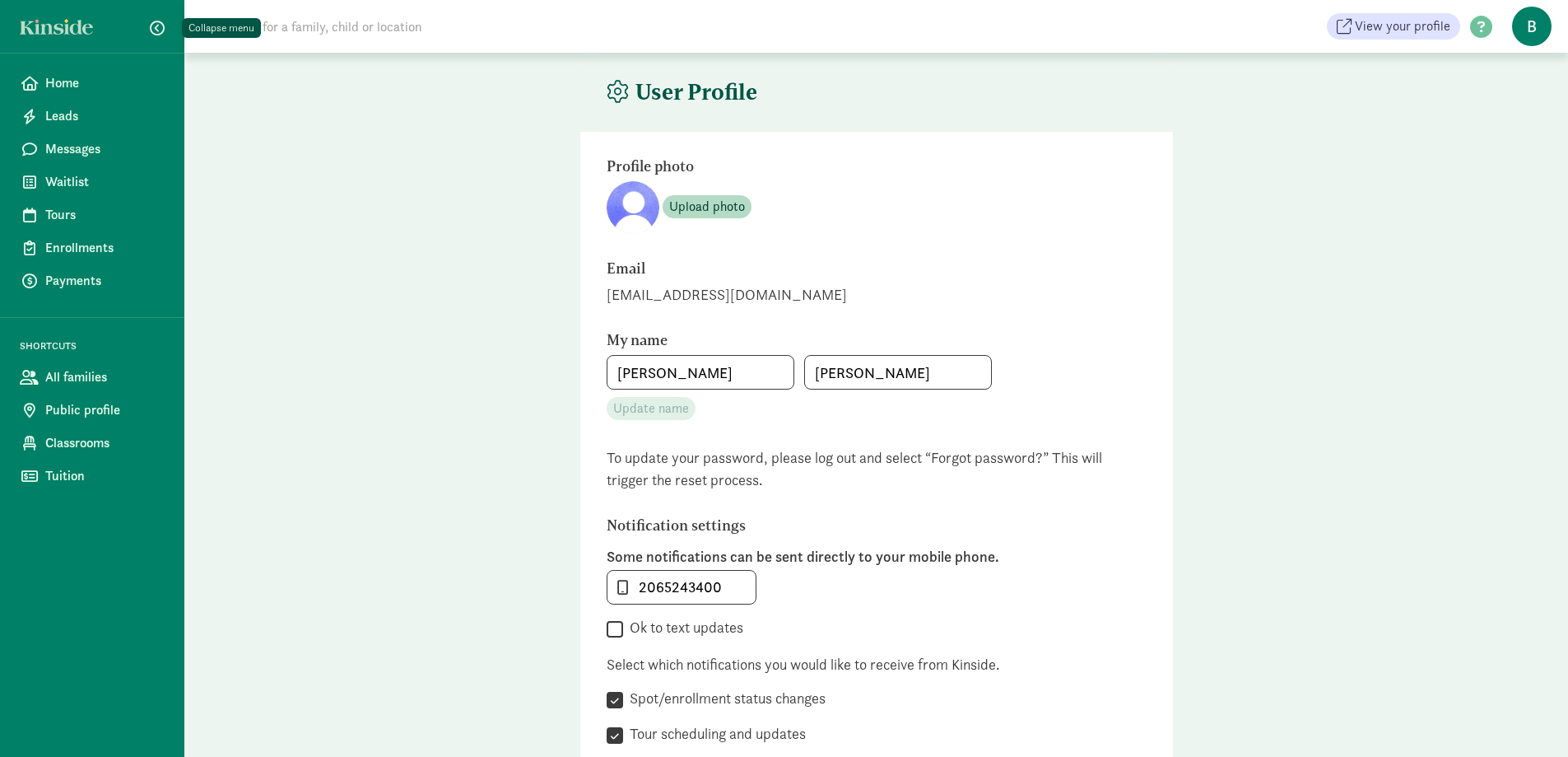
click at [163, 24] on span "button" at bounding box center [157, 28] width 15 height 15
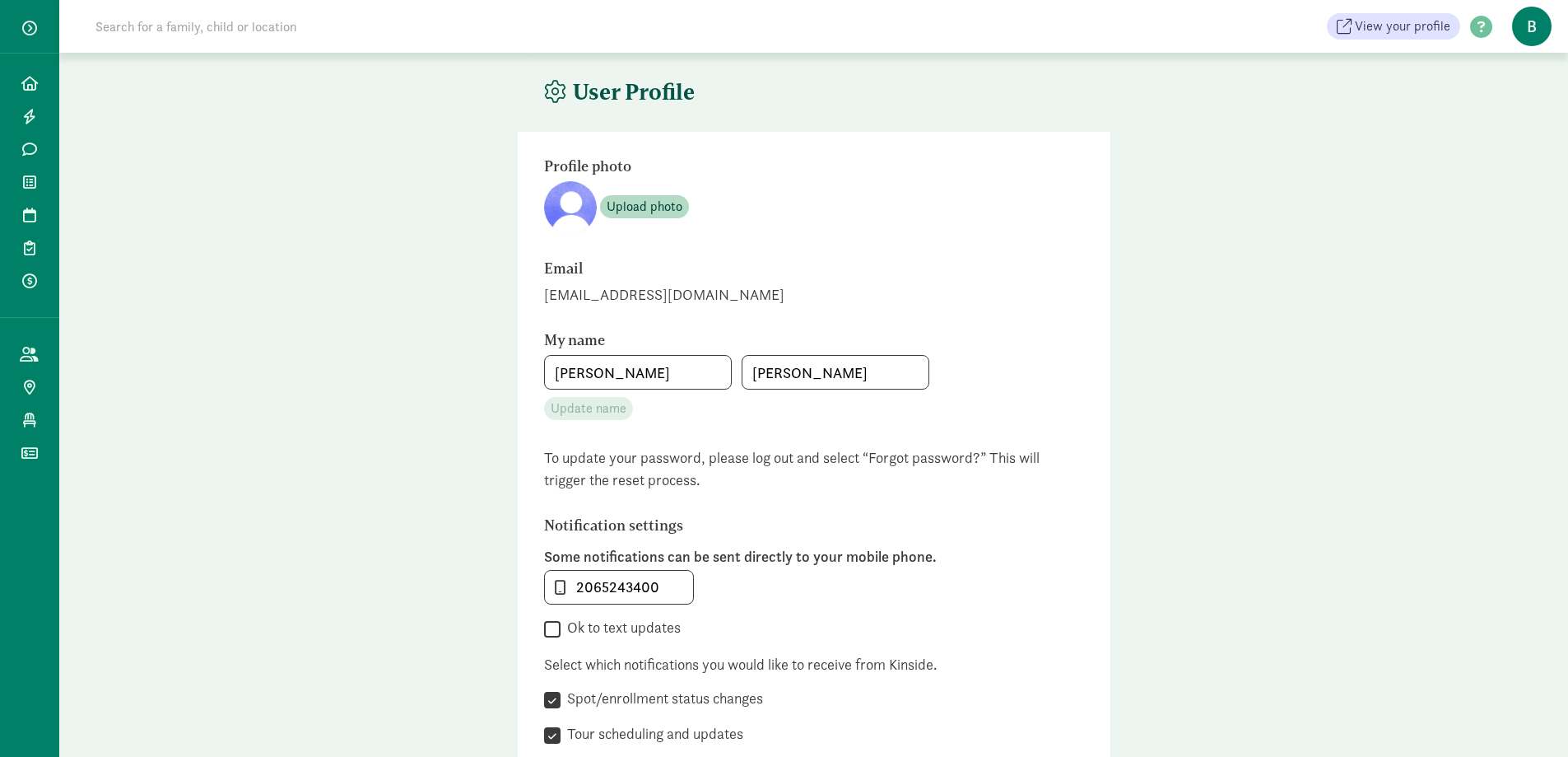
click at [32, 30] on span "button" at bounding box center [30, 28] width 15 height 15
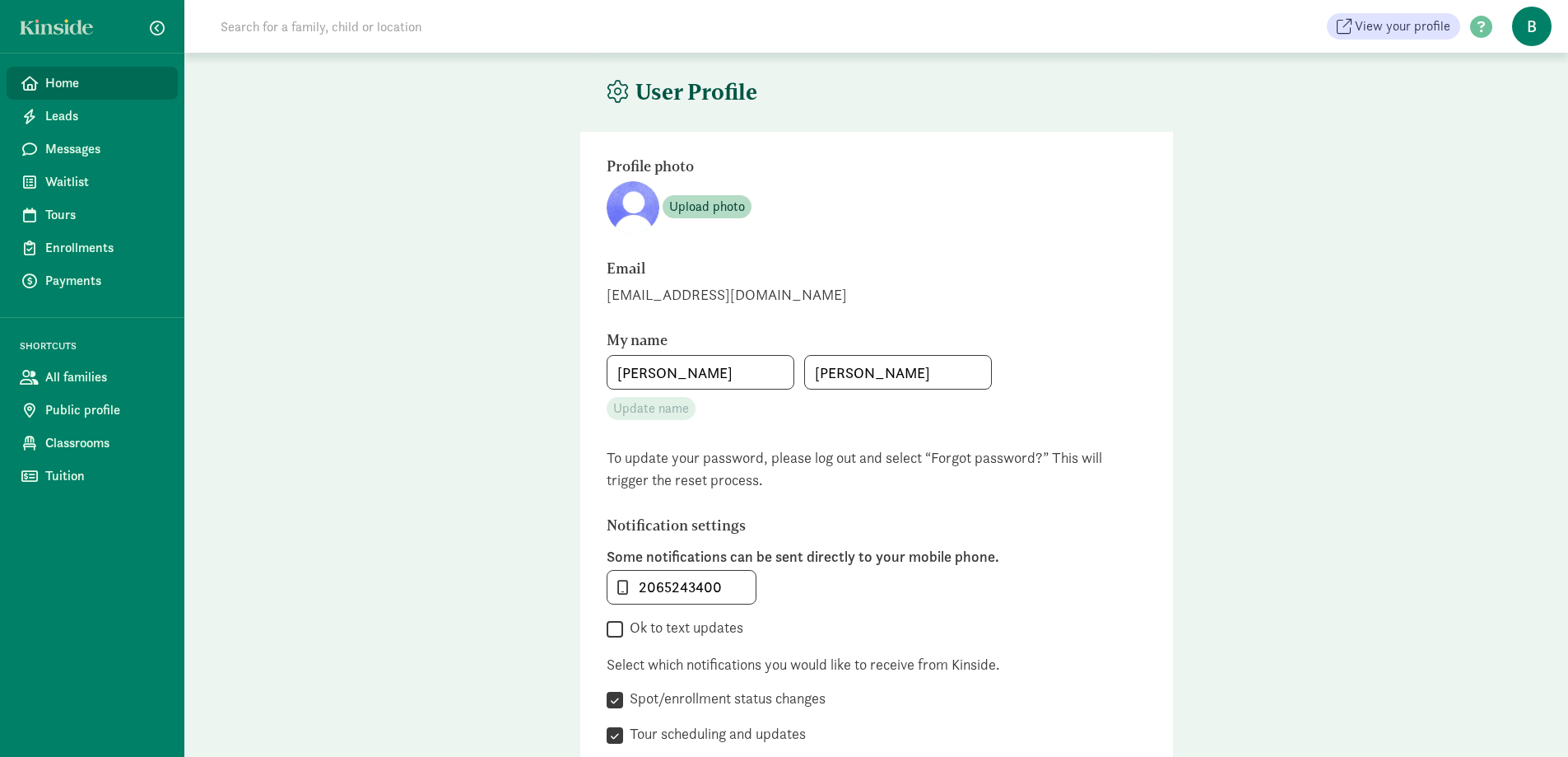
click at [31, 90] on icon at bounding box center [30, 83] width 16 height 15
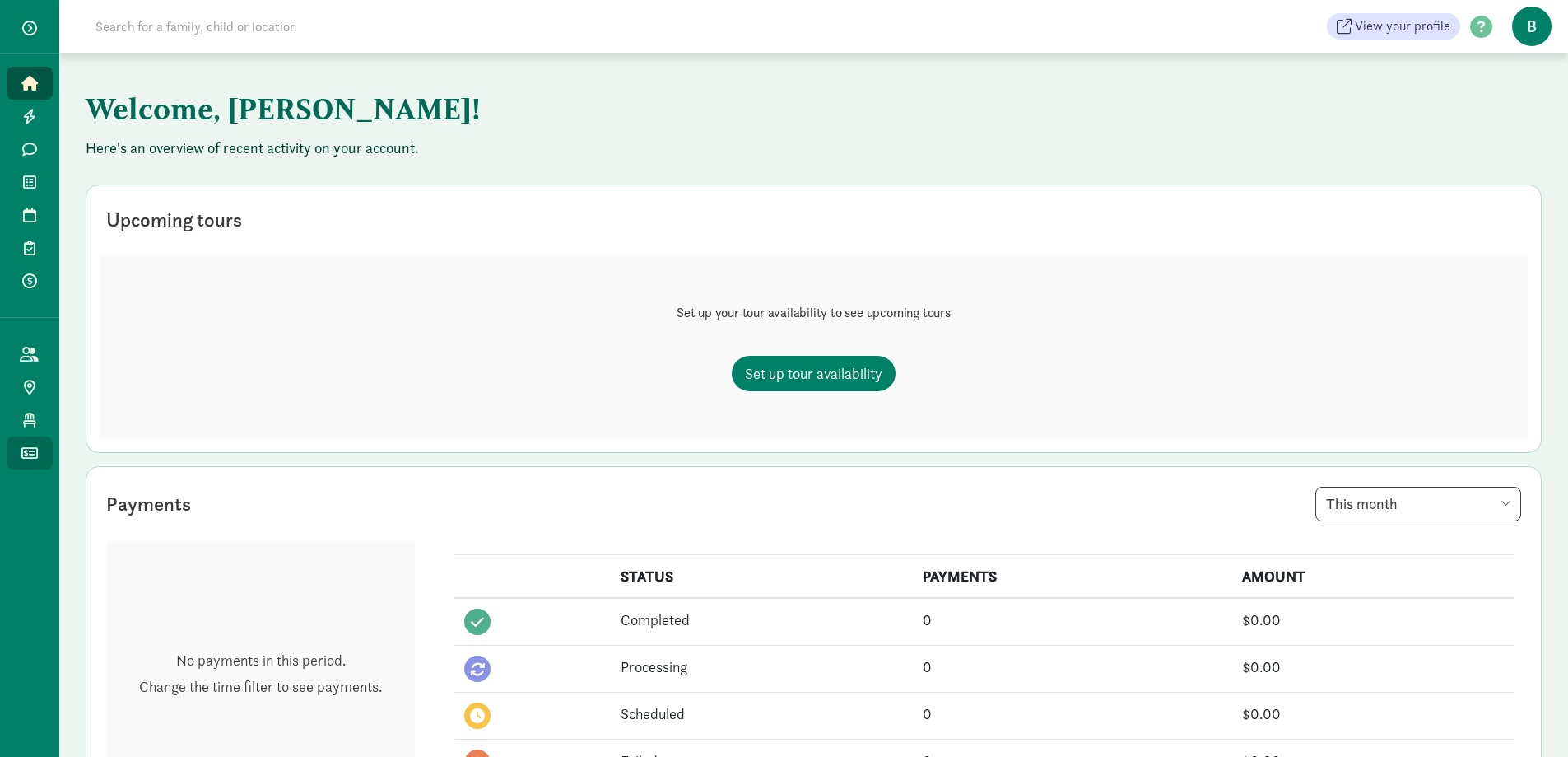
click at [31, 449] on icon at bounding box center [30, 453] width 16 height 15
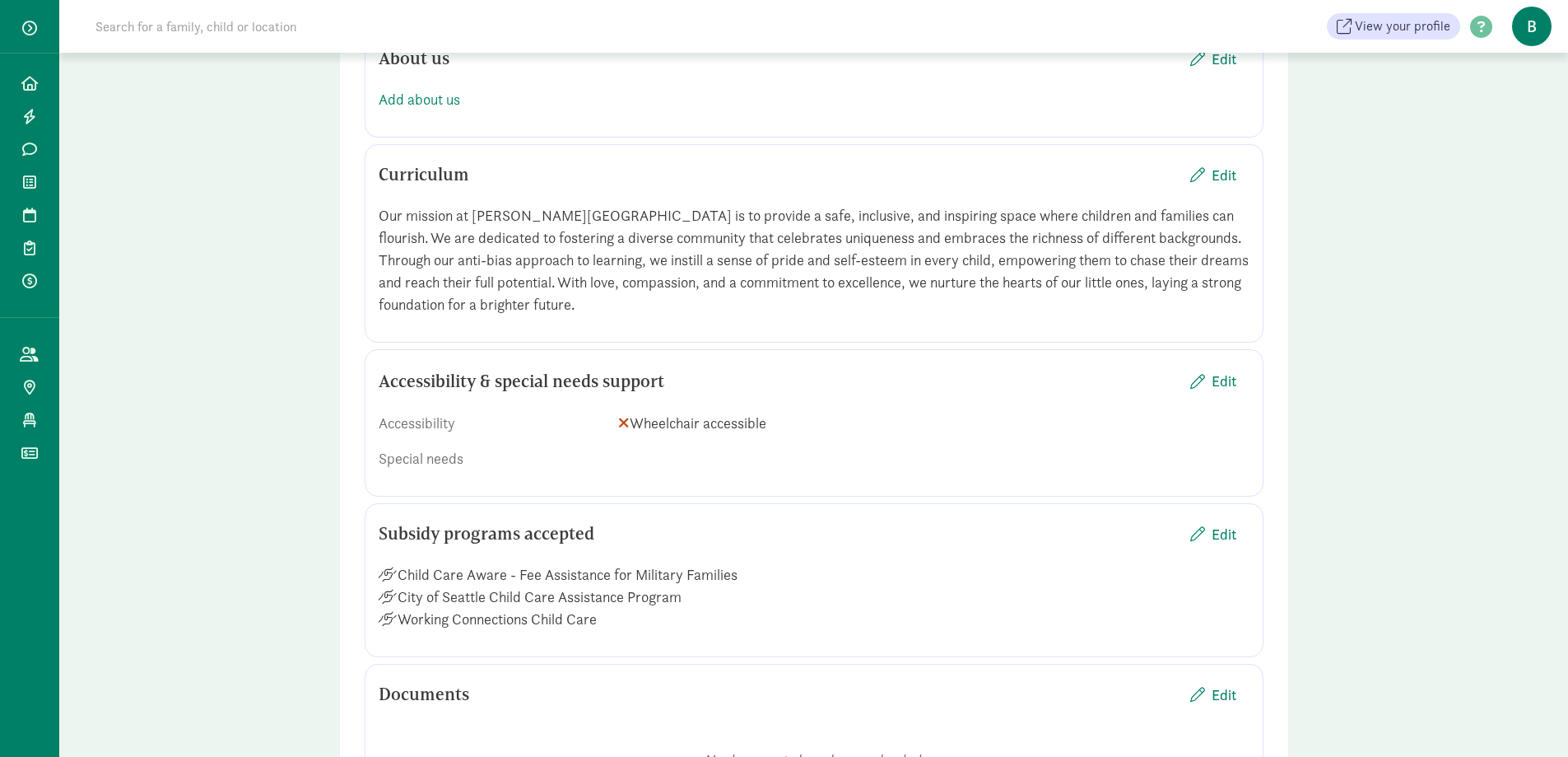
scroll to position [1811, 0]
